Goal: Find specific page/section: Find specific page/section

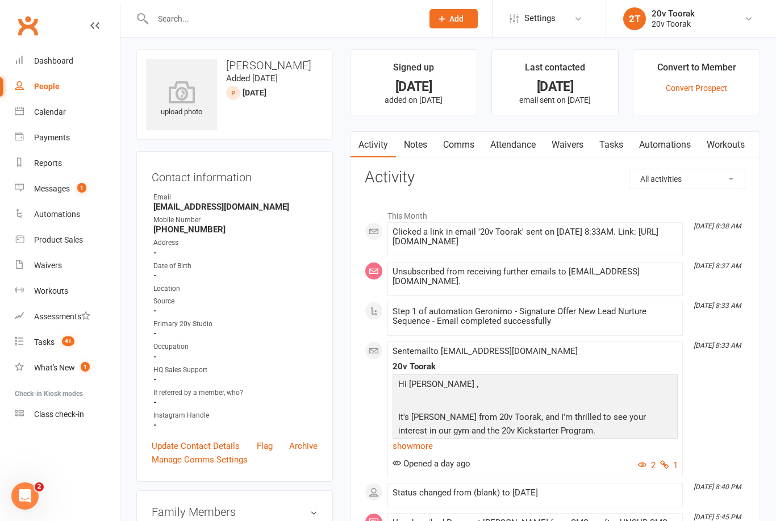
click at [126, 3] on react-component at bounding box center [207, 18] width 415 height 37
click at [128, 6] on react-component at bounding box center [207, 18] width 415 height 37
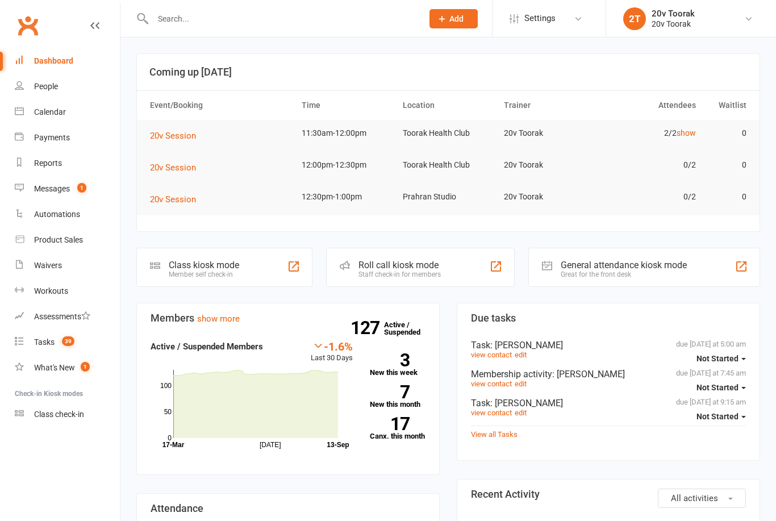
click at [181, 26] on input "text" at bounding box center [281, 19] width 265 height 16
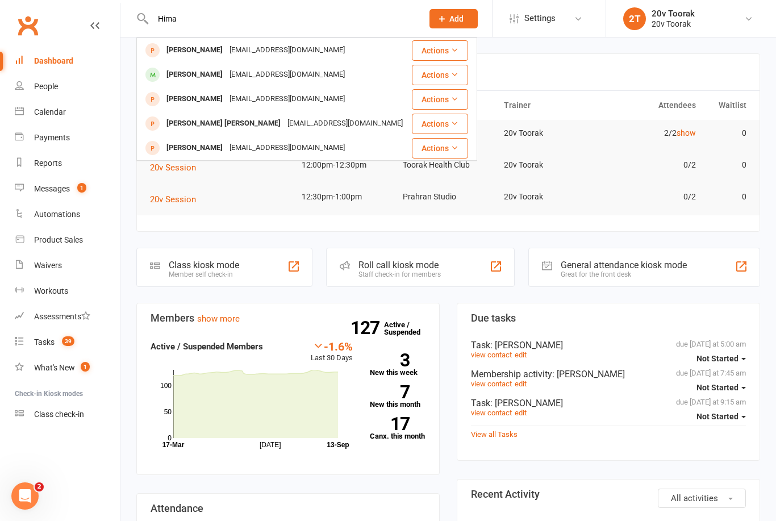
type input "Hima"
click at [174, 50] on div "[PERSON_NAME]" at bounding box center [194, 50] width 63 height 16
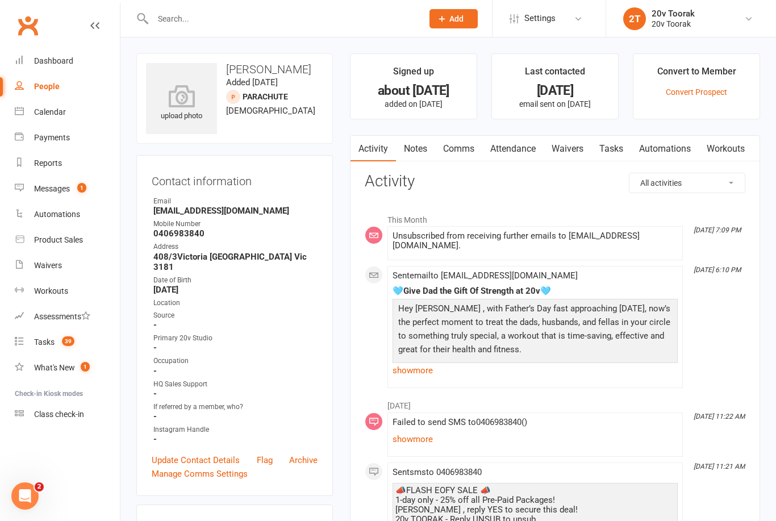
click at [179, 15] on input "text" at bounding box center [281, 19] width 265 height 16
type input "[PERSON_NAME]"
click at [185, 46] on div "[PERSON_NAME]" at bounding box center [194, 50] width 63 height 16
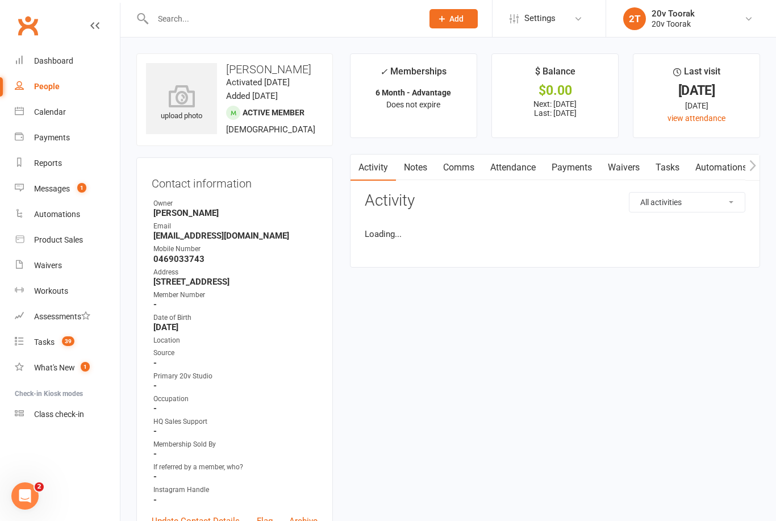
click at [519, 170] on link "Attendance" at bounding box center [512, 167] width 61 height 26
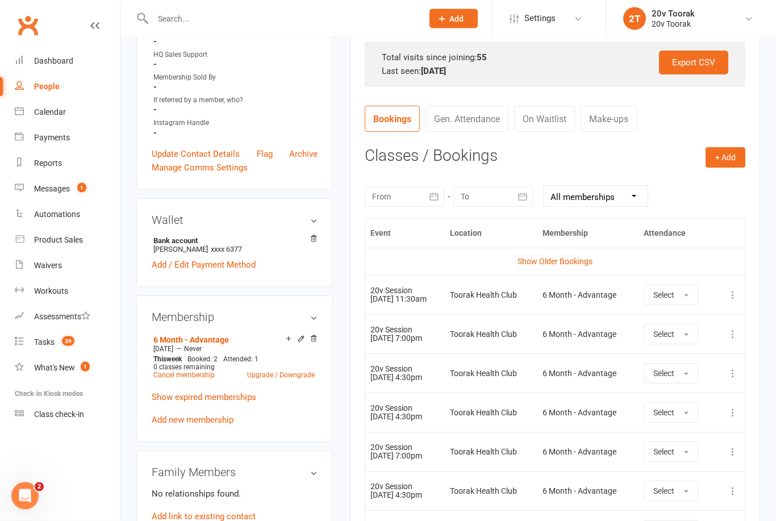
scroll to position [367, 0]
click at [561, 281] on td "6 Month - Advantage" at bounding box center [587, 294] width 101 height 39
click at [580, 257] on link "Show Older Bookings" at bounding box center [554, 261] width 75 height 9
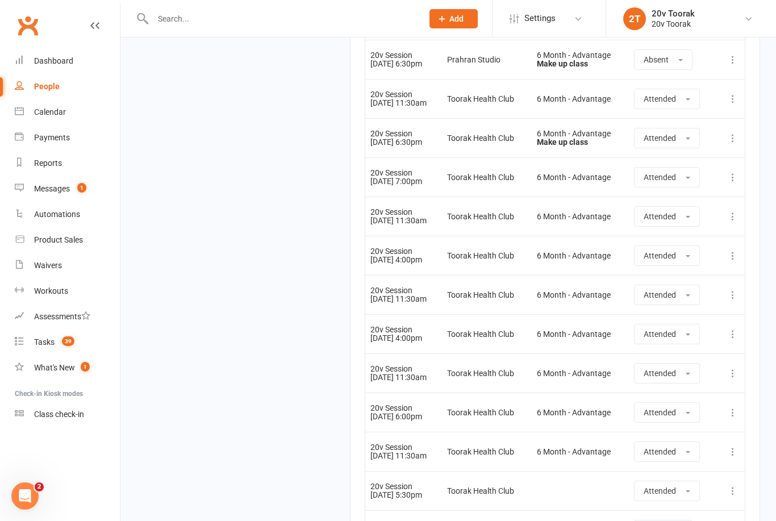
click at [732, 377] on button at bounding box center [733, 373] width 14 height 14
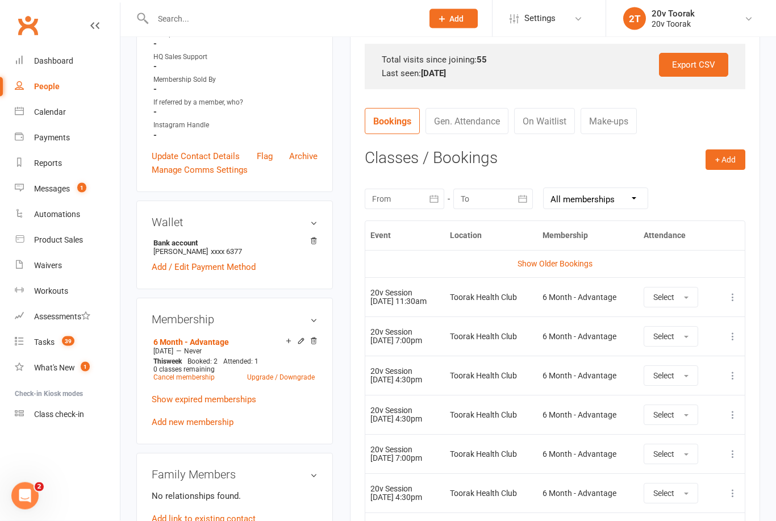
scroll to position [374, 0]
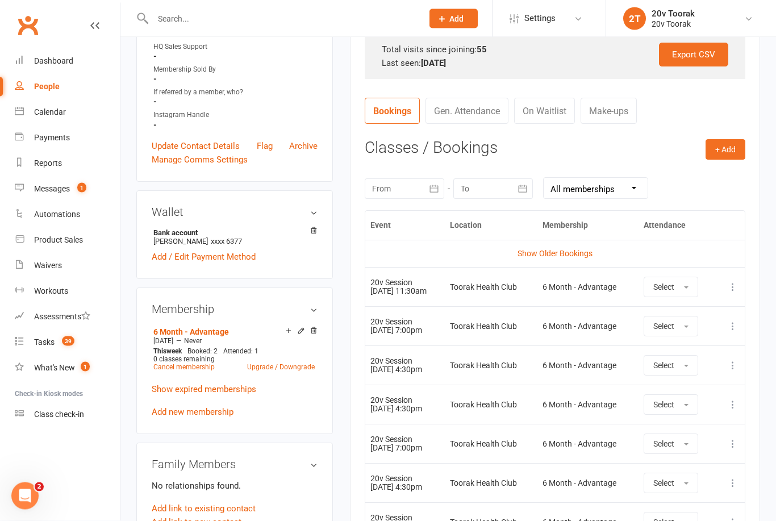
click at [587, 249] on link "Show Older Bookings" at bounding box center [554, 253] width 75 height 9
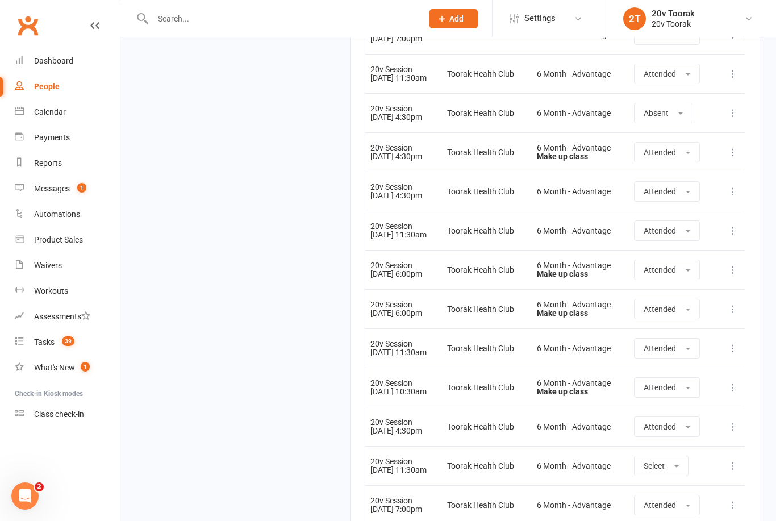
scroll to position [2586, 0]
click at [39, 98] on link "People" at bounding box center [67, 87] width 105 height 26
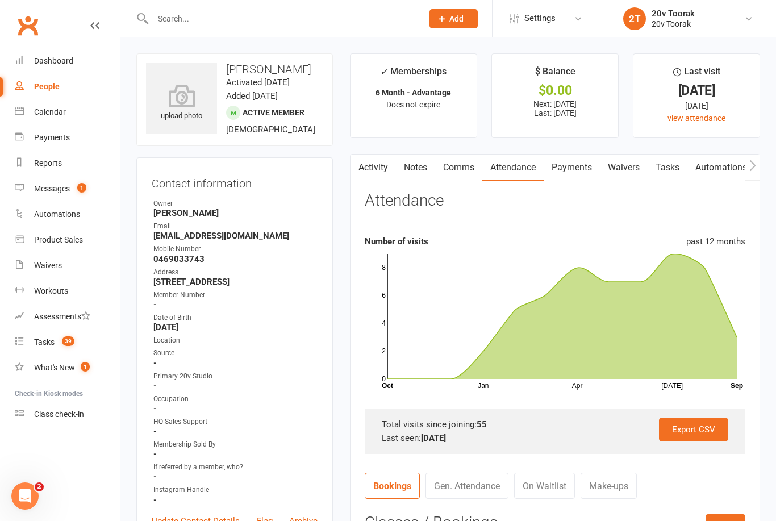
select select "100"
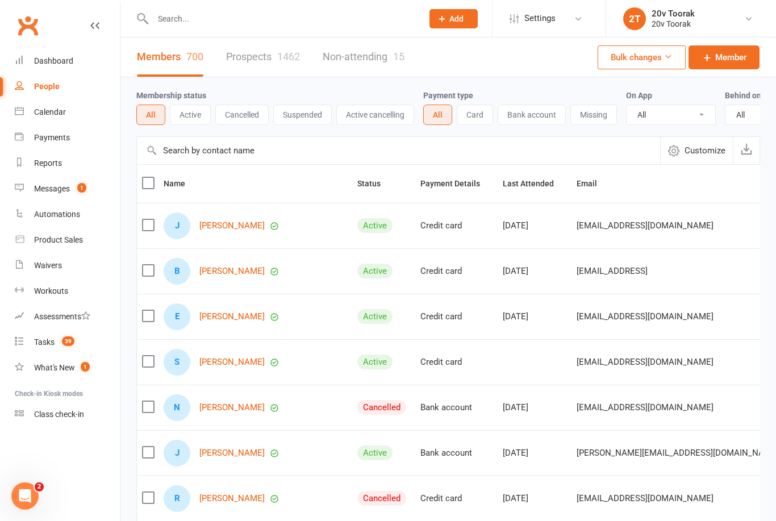
click at [47, 119] on link "Calendar" at bounding box center [67, 112] width 105 height 26
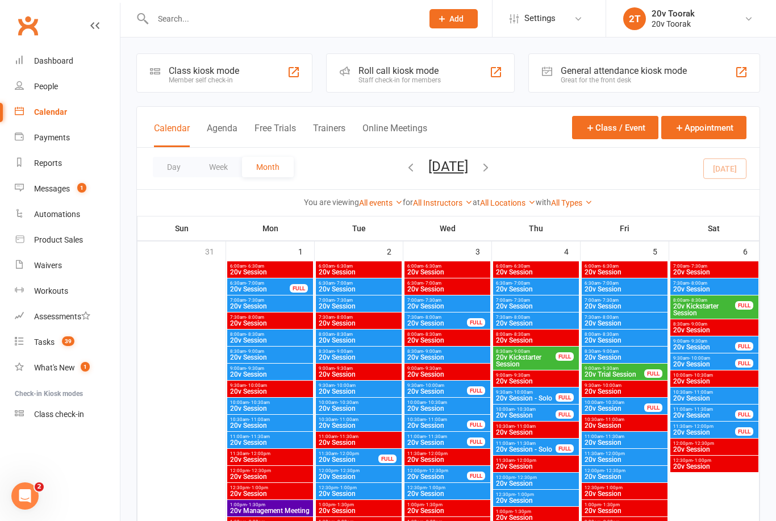
click at [219, 142] on button "Agenda" at bounding box center [222, 135] width 31 height 24
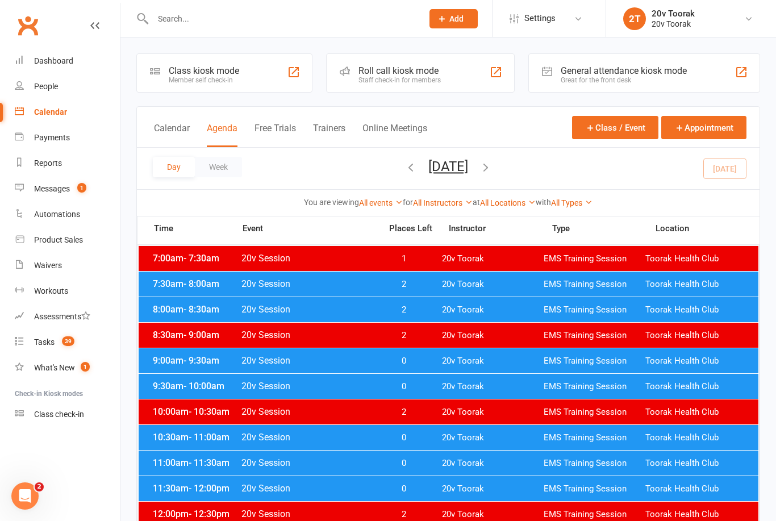
click at [40, 191] on div "Messages" at bounding box center [52, 188] width 36 height 9
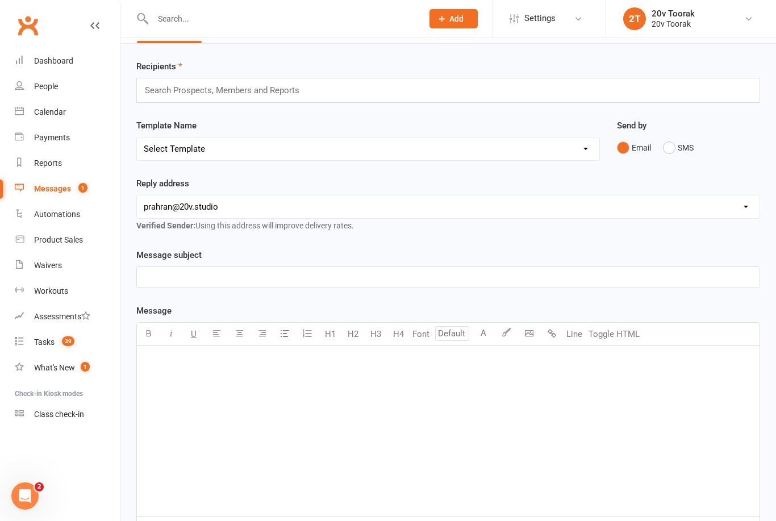
scroll to position [34, 0]
click at [537, 29] on span "Settings" at bounding box center [539, 19] width 31 height 26
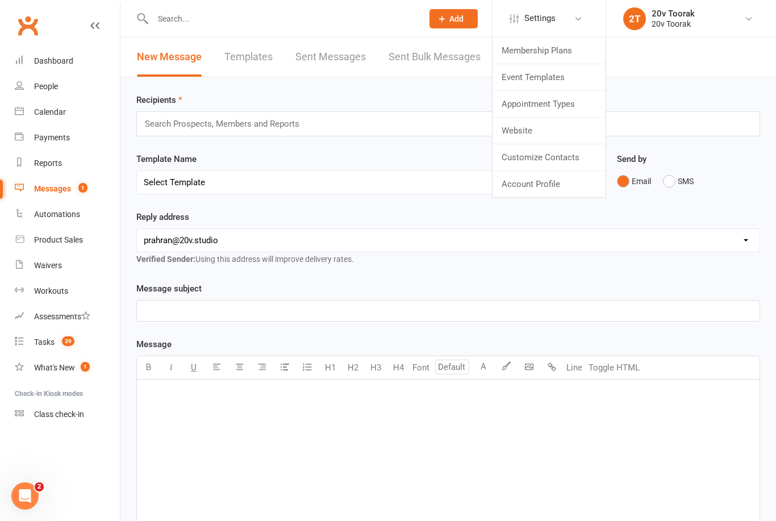
click at [162, 26] on input "text" at bounding box center [281, 19] width 265 height 16
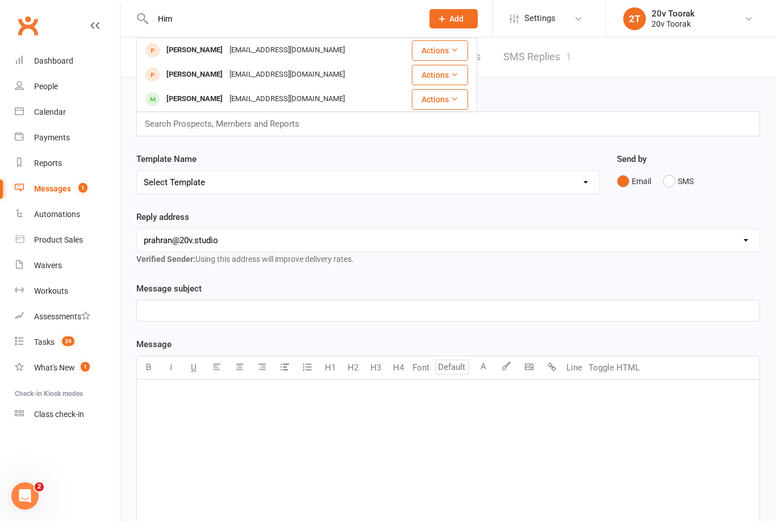
type input "Him"
click at [172, 97] on div "[PERSON_NAME]" at bounding box center [194, 99] width 63 height 16
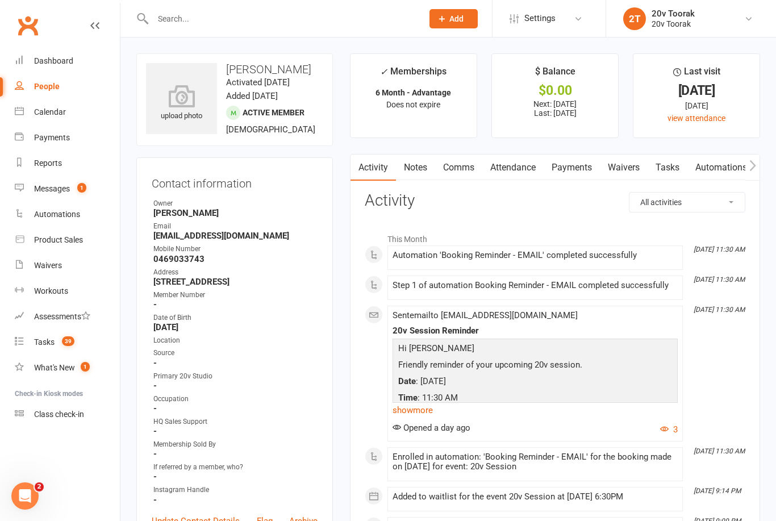
click at [407, 161] on link "Notes" at bounding box center [415, 167] width 39 height 26
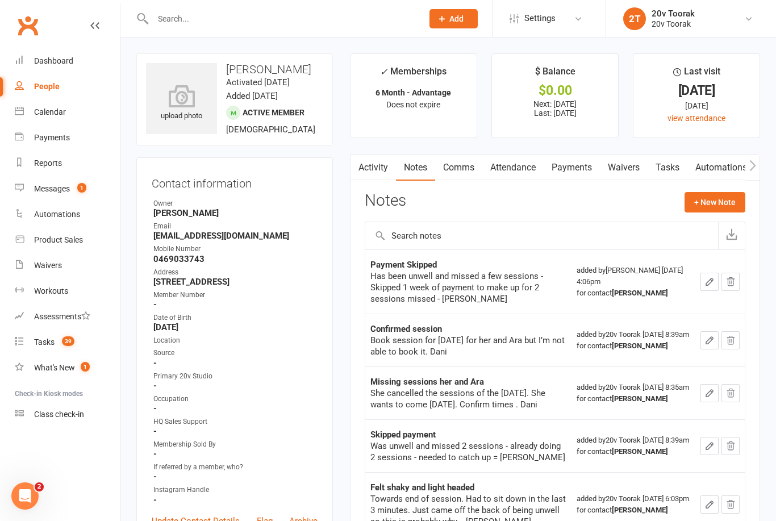
click at [588, 164] on link "Payments" at bounding box center [572, 167] width 56 height 26
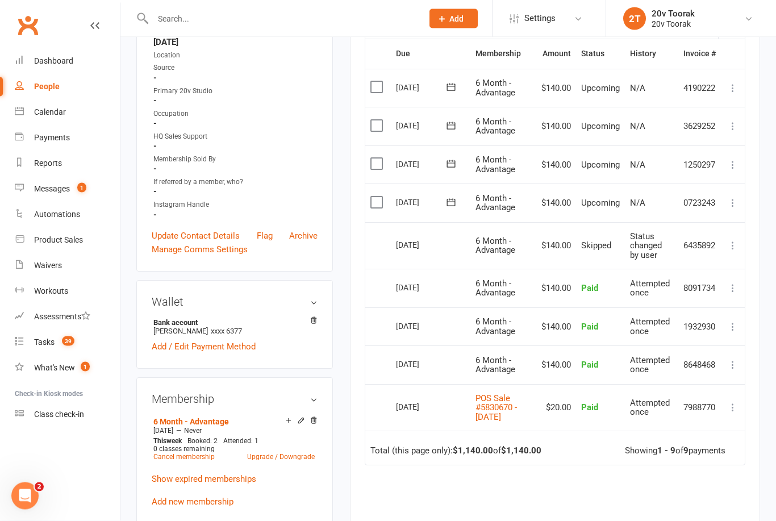
scroll to position [279, 0]
